Goal: Information Seeking & Learning: Learn about a topic

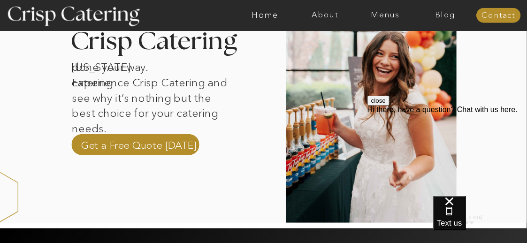
scroll to position [312, 0]
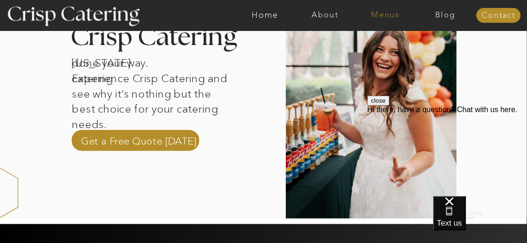
click at [381, 15] on nav "Menus" at bounding box center [385, 15] width 60 height 9
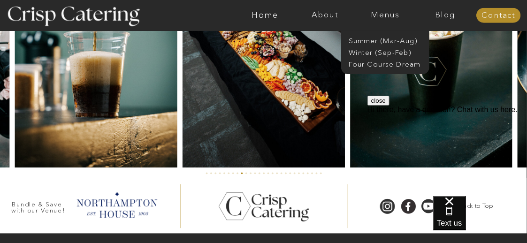
scroll to position [2180, 0]
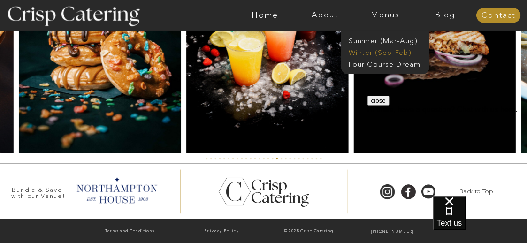
click at [388, 53] on nav "Winter (Sep-Feb)" at bounding box center [385, 51] width 72 height 8
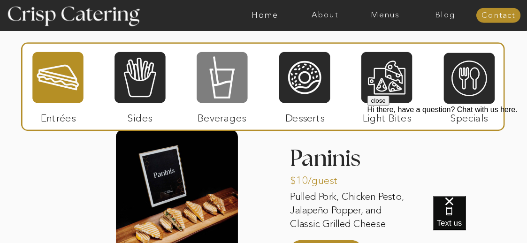
scroll to position [1063, 0]
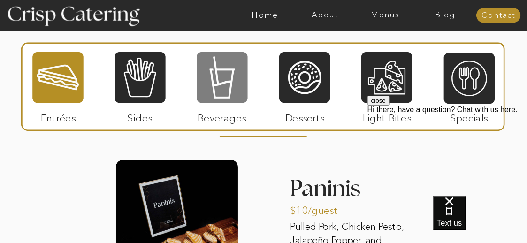
click at [221, 84] on div at bounding box center [222, 77] width 51 height 53
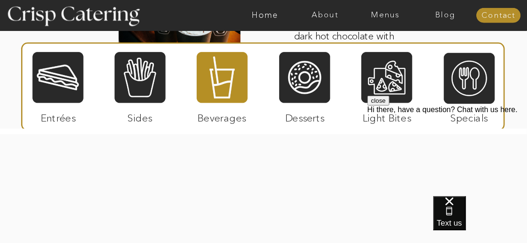
scroll to position [1594, 0]
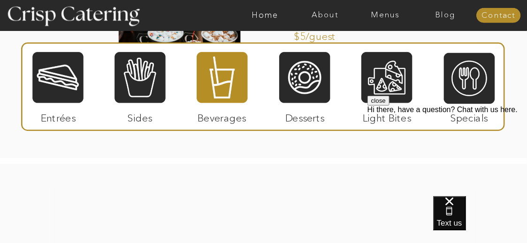
click at [215, 89] on div at bounding box center [222, 77] width 51 height 53
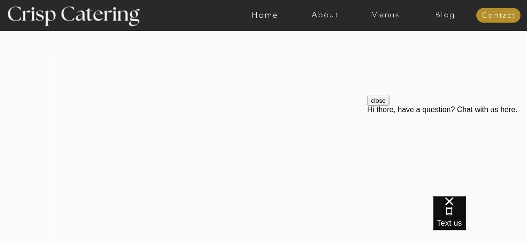
scroll to position [1738, 0]
click at [252, 147] on div at bounding box center [263, 152] width 426 height 245
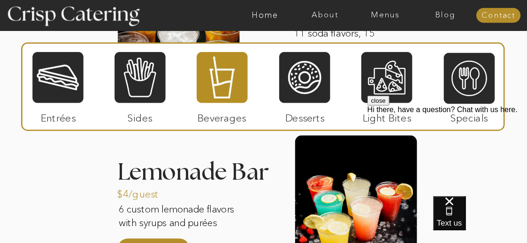
scroll to position [1276, 0]
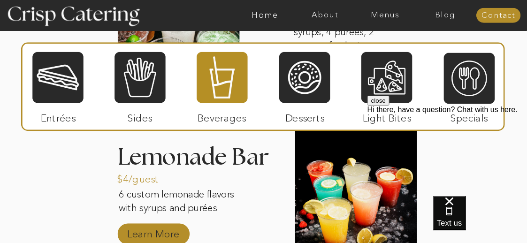
click at [146, 233] on p "Learn More" at bounding box center [153, 232] width 58 height 25
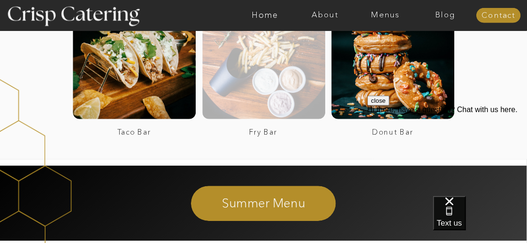
scroll to position [1720, 0]
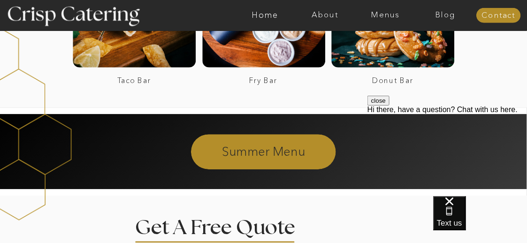
click at [266, 152] on p "Summer Menu" at bounding box center [264, 151] width 238 height 16
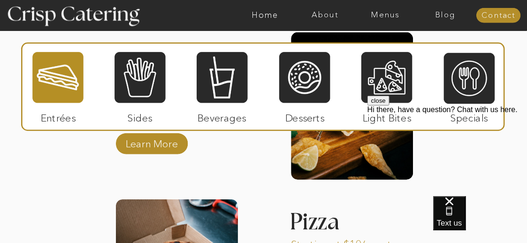
scroll to position [1118, 0]
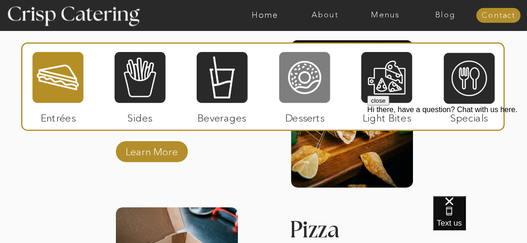
click at [302, 93] on div at bounding box center [304, 77] width 51 height 53
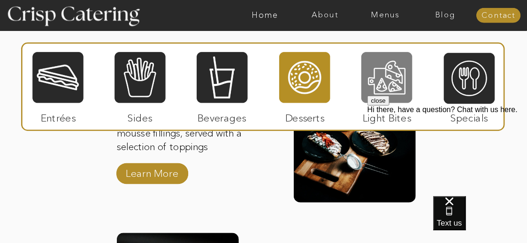
click at [390, 83] on div at bounding box center [386, 77] width 51 height 53
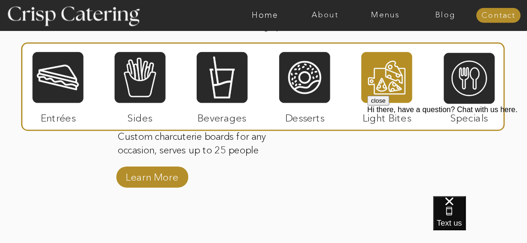
scroll to position [927, 0]
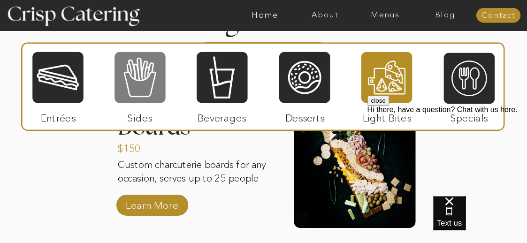
click at [142, 78] on div at bounding box center [139, 77] width 51 height 53
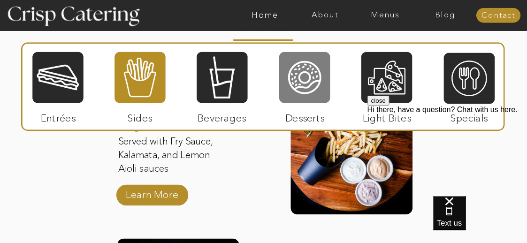
click at [306, 89] on div at bounding box center [304, 77] width 51 height 53
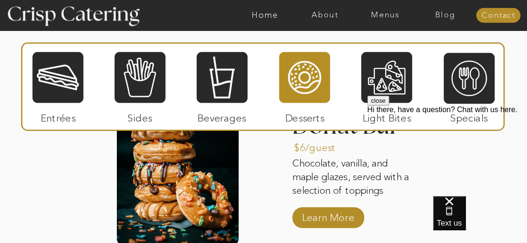
scroll to position [896, 0]
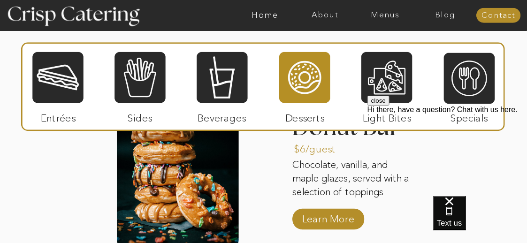
click at [389, 105] on button "close" at bounding box center [378, 100] width 22 height 10
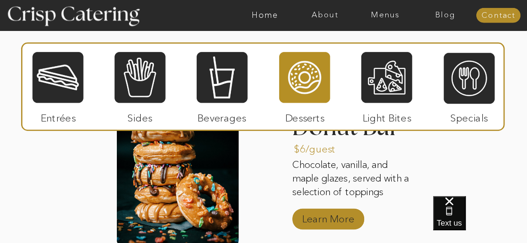
click at [340, 221] on p "Learn More" at bounding box center [328, 216] width 58 height 25
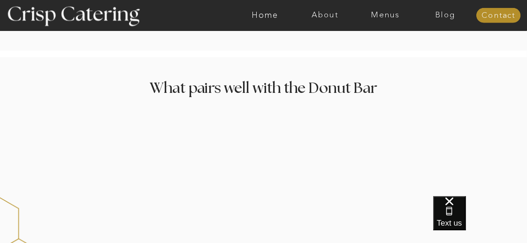
scroll to position [831, 0]
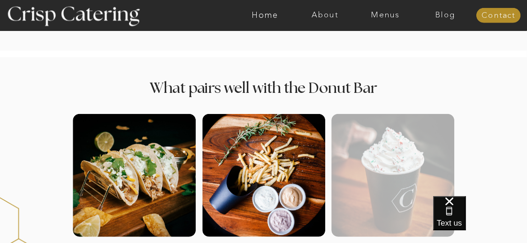
click at [390, 189] on div at bounding box center [393, 175] width 123 height 123
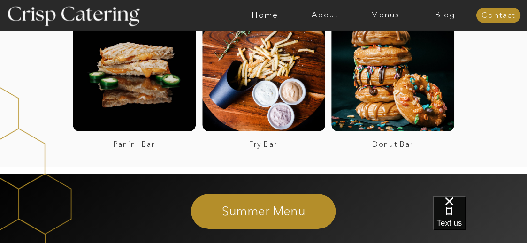
scroll to position [1720, 0]
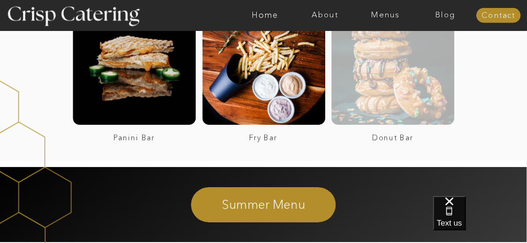
click at [388, 80] on div at bounding box center [393, 63] width 123 height 123
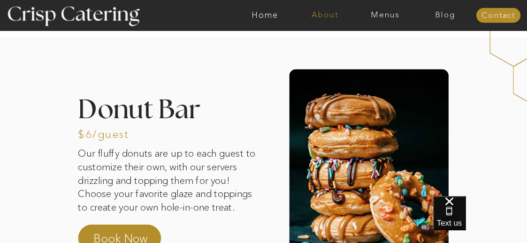
click at [323, 15] on nav "About" at bounding box center [325, 15] width 60 height 9
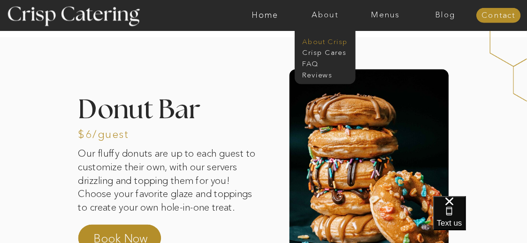
click at [326, 39] on nav "About Crisp" at bounding box center [328, 41] width 51 height 8
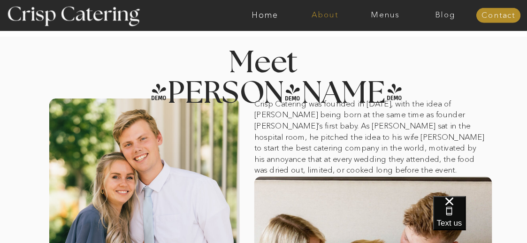
click at [327, 16] on nav "About" at bounding box center [325, 15] width 60 height 9
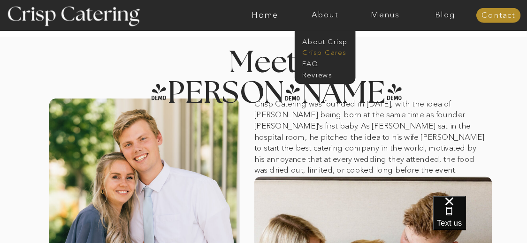
click at [321, 54] on nav "Crisp Cares" at bounding box center [328, 51] width 51 height 8
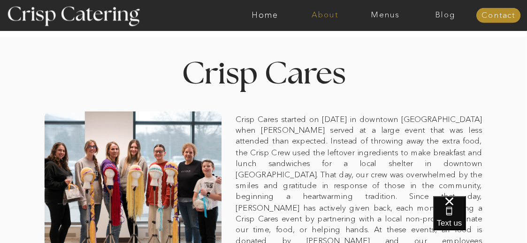
click at [325, 15] on nav "About" at bounding box center [325, 15] width 60 height 9
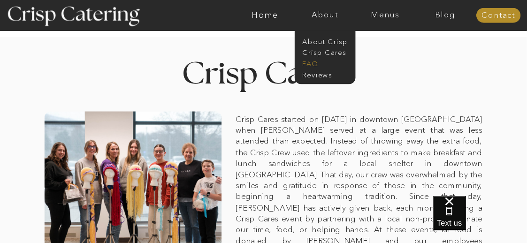
click at [310, 62] on nav "faq" at bounding box center [325, 63] width 44 height 8
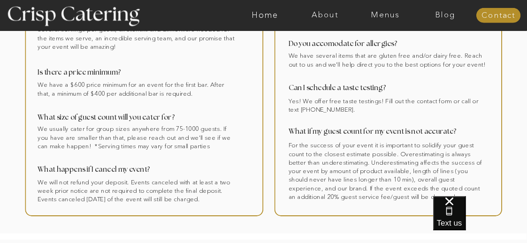
scroll to position [250, 0]
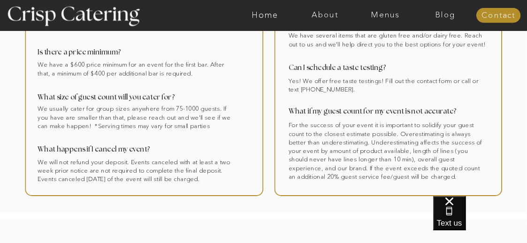
drag, startPoint x: 38, startPoint y: 147, endPoint x: 171, endPoint y: 194, distance: 141.3
click at [169, 194] on div at bounding box center [144, 16] width 238 height 359
drag, startPoint x: 211, startPoint y: 176, endPoint x: 119, endPoint y: 155, distance: 94.4
click at [125, 154] on div at bounding box center [144, 16] width 238 height 359
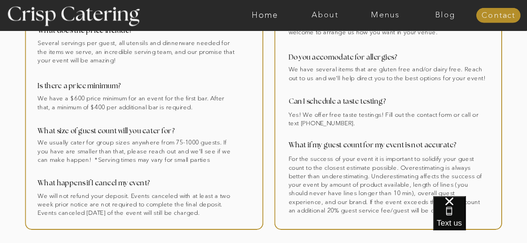
scroll to position [219, 0]
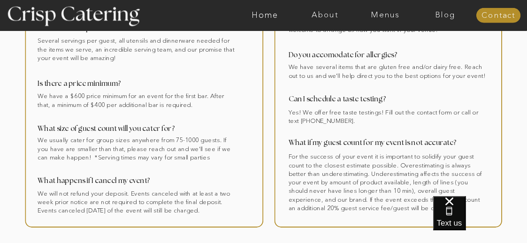
click at [342, 213] on div at bounding box center [388, 48] width 228 height 359
click at [345, 212] on div at bounding box center [388, 48] width 228 height 359
click at [349, 209] on div at bounding box center [388, 48] width 228 height 359
drag, startPoint x: 349, startPoint y: 209, endPoint x: 311, endPoint y: 188, distance: 43.7
click at [311, 188] on div at bounding box center [388, 48] width 228 height 359
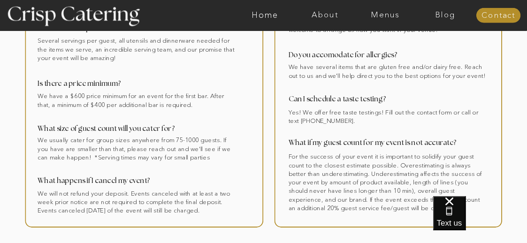
click at [353, 177] on div at bounding box center [388, 48] width 228 height 359
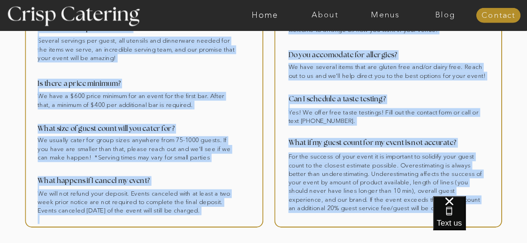
drag, startPoint x: 261, startPoint y: 190, endPoint x: 193, endPoint y: 228, distance: 77.7
click at [193, 228] on div "Yes! We offer free taste testings! Fill out the contact form or call or text [P…" at bounding box center [263, 32] width 527 height 439
copy div "Lor! Ip dolor sita conse adipisci! Elit sed doe tempori utla et dolo ma aliq (0…"
click at [233, 166] on div at bounding box center [144, 48] width 238 height 359
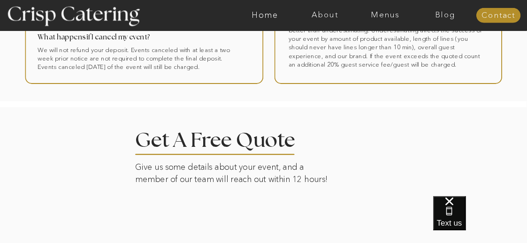
scroll to position [438, 0]
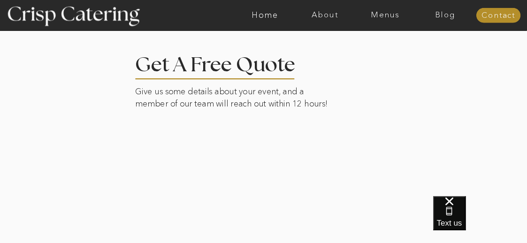
click at [136, 67] on h2 "Get A Free Quote" at bounding box center [228, 63] width 187 height 16
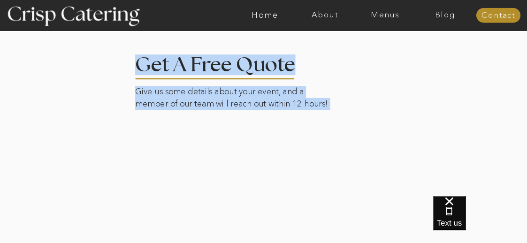
drag, startPoint x: 274, startPoint y: 63, endPoint x: 161, endPoint y: 115, distance: 123.6
click at [198, 117] on div "Give us some details about your event, and a member of our team will reach out …" at bounding box center [263, 182] width 527 height 298
click at [125, 114] on div at bounding box center [264, 181] width 612 height 299
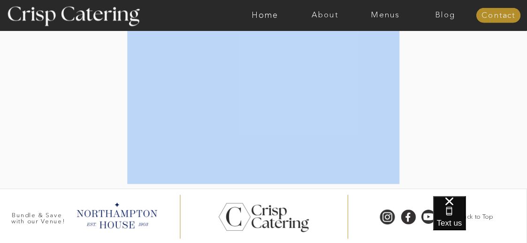
scroll to position [606, 0]
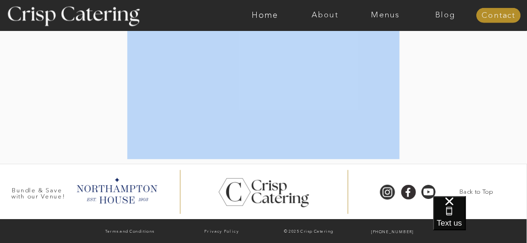
drag, startPoint x: 124, startPoint y: 59, endPoint x: 317, endPoint y: 152, distance: 214.5
click at [441, 84] on div at bounding box center [264, 13] width 612 height 299
click at [433, 131] on div at bounding box center [264, 13] width 612 height 299
click at [434, 131] on div at bounding box center [264, 13] width 612 height 299
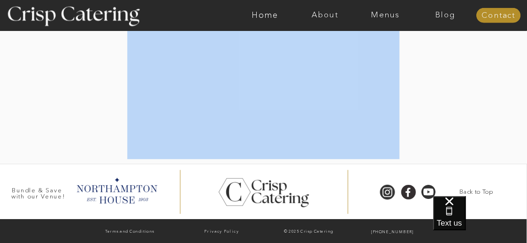
click at [425, 126] on div at bounding box center [264, 13] width 612 height 299
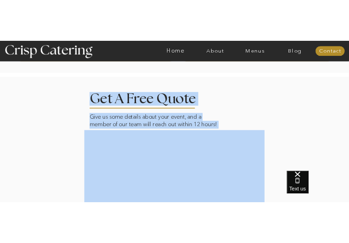
scroll to position [432, 0]
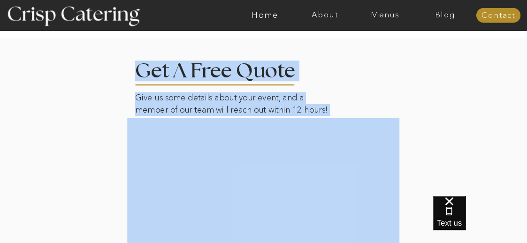
click at [235, 107] on p "Give us some details about your event, and a member of our team will reach out …" at bounding box center [234, 105] width 199 height 26
click at [222, 91] on div at bounding box center [264, 187] width 612 height 299
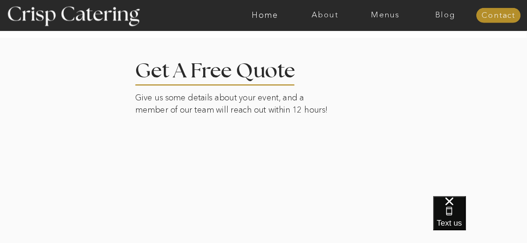
click at [350, 117] on div at bounding box center [264, 187] width 612 height 299
click at [269, 109] on p "Give us some details about your event, and a member of our team will reach out …" at bounding box center [234, 105] width 199 height 26
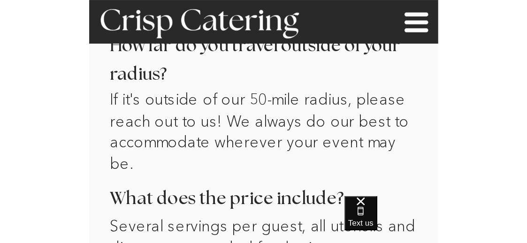
scroll to position [396, 0]
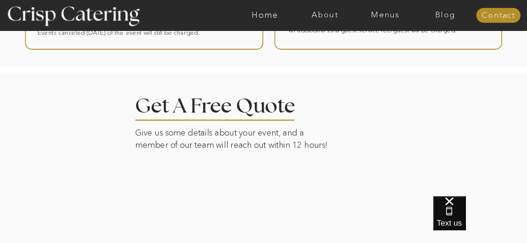
click at [199, 111] on h2 "Get A Free Quote" at bounding box center [228, 104] width 187 height 16
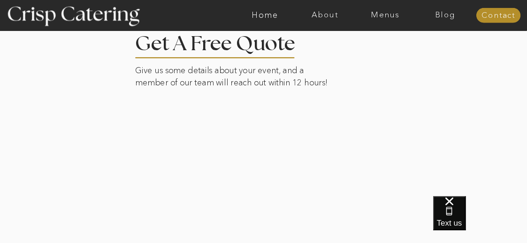
scroll to position [459, 0]
click at [127, 102] on div at bounding box center [264, 160] width 612 height 299
click at [328, 84] on p "Give us some details about your event, and a member of our team will reach out …" at bounding box center [234, 78] width 199 height 26
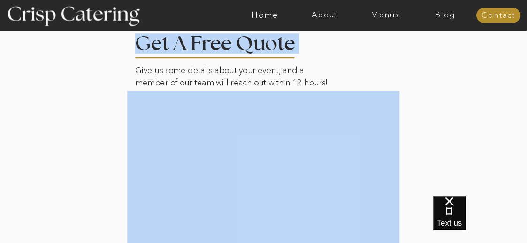
drag, startPoint x: 328, startPoint y: 84, endPoint x: 329, endPoint y: 91, distance: 8.1
click at [224, 67] on p "Give us some details about your event, and a member of our team will reach out …" at bounding box center [234, 78] width 199 height 26
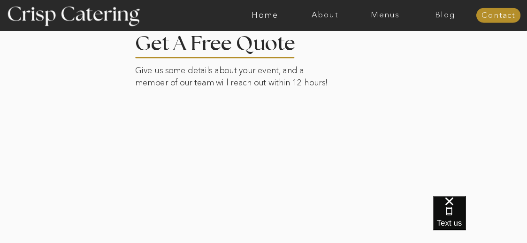
drag, startPoint x: 329, startPoint y: 91, endPoint x: 108, endPoint y: 67, distance: 222.4
click at [108, 67] on div at bounding box center [264, 160] width 612 height 299
click at [138, 39] on div at bounding box center [72, 15] width 161 height 83
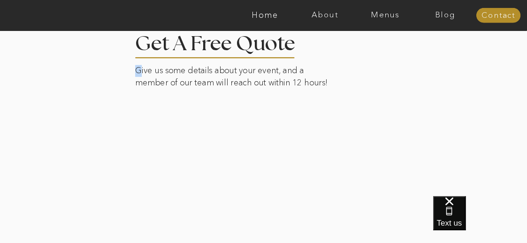
drag, startPoint x: 137, startPoint y: 69, endPoint x: 139, endPoint y: 62, distance: 6.7
click at [139, 66] on p "Give us some details about your event, and a member of our team will reach out …" at bounding box center [234, 78] width 199 height 26
click at [139, 65] on p "Give us some details about your event, and a member of our team will reach out …" at bounding box center [234, 78] width 199 height 26
click at [20, 66] on div at bounding box center [264, 160] width 612 height 299
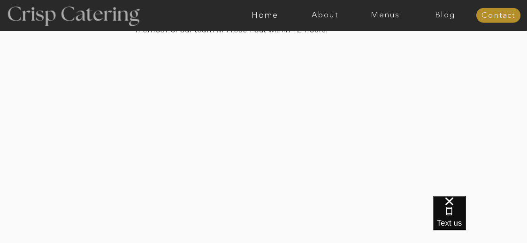
scroll to position [522, 0]
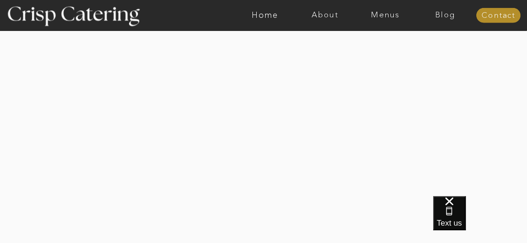
drag, startPoint x: 497, startPoint y: 128, endPoint x: 493, endPoint y: 129, distance: 5.1
click at [497, 128] on div at bounding box center [264, 97] width 612 height 299
click at [472, 90] on div at bounding box center [264, 97] width 612 height 299
click at [117, 160] on div at bounding box center [264, 97] width 612 height 299
click at [59, 127] on div at bounding box center [264, 97] width 612 height 299
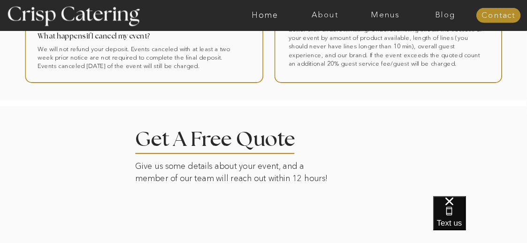
scroll to position [343, 0]
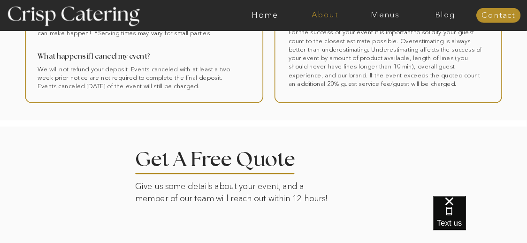
click at [330, 14] on nav "About" at bounding box center [325, 15] width 60 height 9
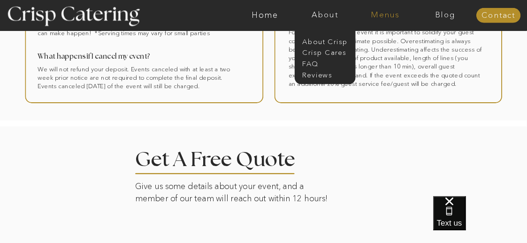
click at [389, 13] on nav "Menus" at bounding box center [385, 15] width 60 height 9
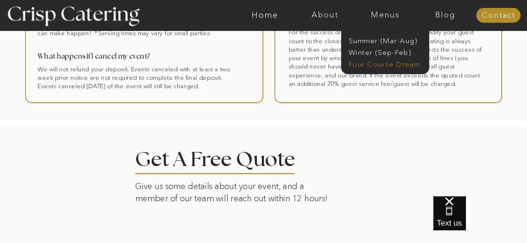
click at [379, 64] on nav "Four Course Dream" at bounding box center [388, 63] width 79 height 8
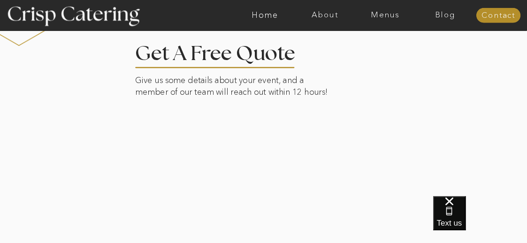
scroll to position [1726, 0]
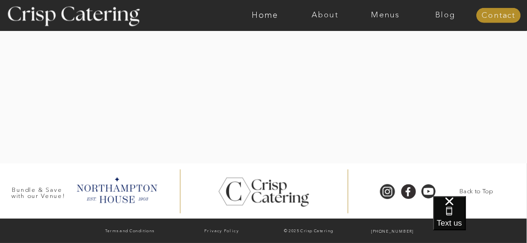
click at [68, 127] on div at bounding box center [264, 13] width 612 height 299
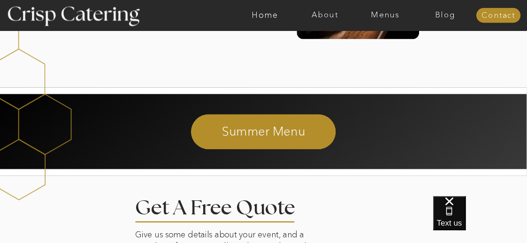
scroll to position [1382, 0]
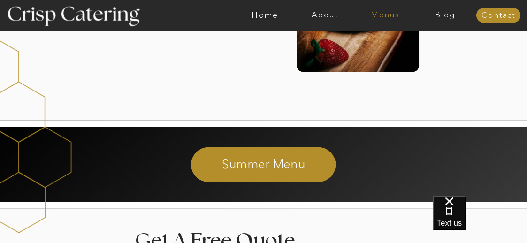
click at [385, 16] on nav "Menus" at bounding box center [385, 15] width 60 height 9
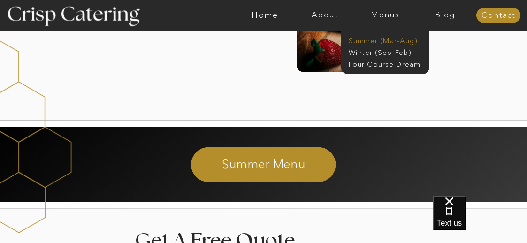
click at [382, 39] on nav "Summer (Mar-Aug)" at bounding box center [388, 40] width 79 height 8
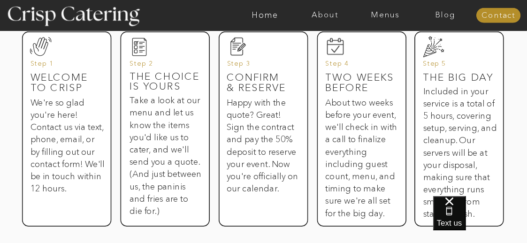
scroll to position [498, 0]
